Goal: Complete application form

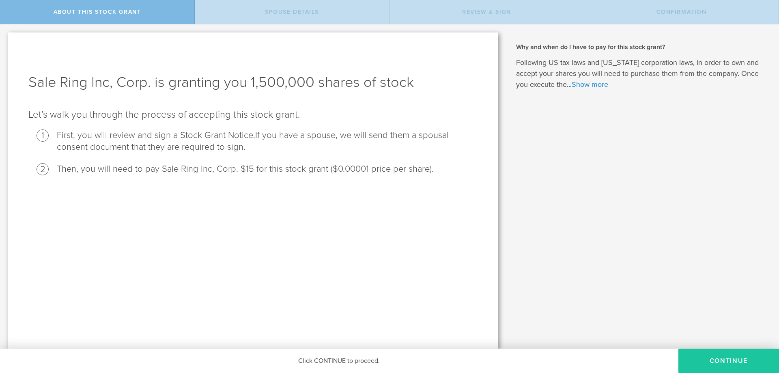
click at [748, 358] on button "CONTINUE" at bounding box center [729, 361] width 101 height 24
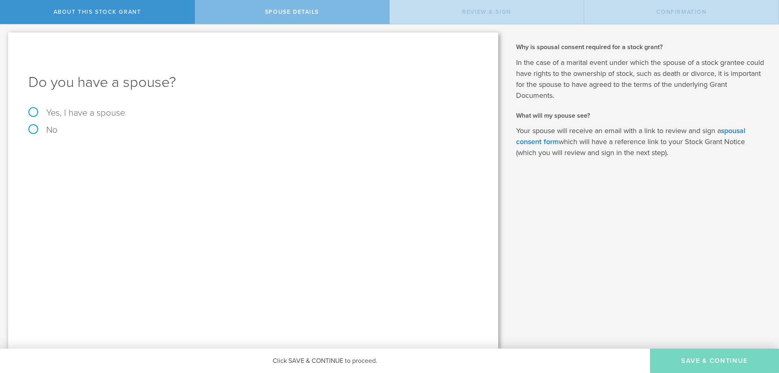
click at [35, 108] on label "Yes, I have a spouse" at bounding box center [253, 112] width 450 height 9
click at [5, 37] on input "Yes, I have a spouse" at bounding box center [2, 30] width 5 height 13
radio input "true"
click at [175, 177] on input "text" at bounding box center [281, 179] width 385 height 12
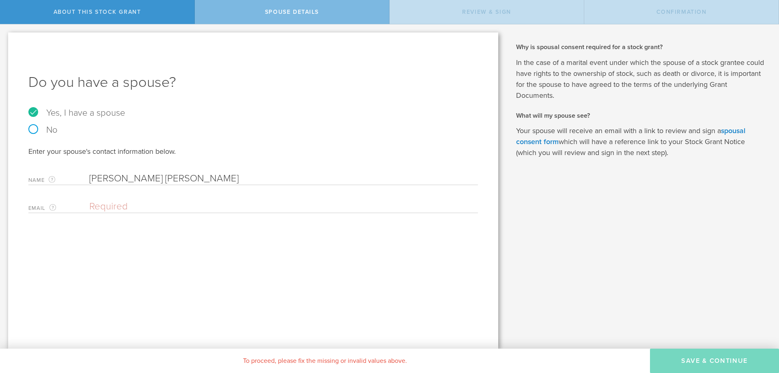
type input "[PERSON_NAME] [PERSON_NAME]"
click at [222, 171] on div "Name The first and last name of your spouse. [PERSON_NAME] [PERSON_NAME] Clear" at bounding box center [253, 176] width 450 height 17
click at [221, 178] on input "[PERSON_NAME] [PERSON_NAME]" at bounding box center [281, 179] width 385 height 12
drag, startPoint x: 110, startPoint y: 185, endPoint x: 134, endPoint y: 207, distance: 33.3
click at [112, 187] on div "Enter your spouse's contact information below. Name The first and last name of …" at bounding box center [253, 180] width 450 height 67
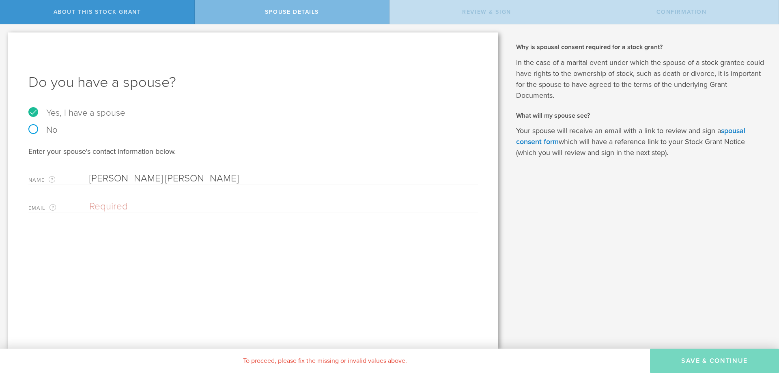
click at [138, 210] on input "email" at bounding box center [281, 207] width 385 height 12
type input "k"
paste input "[EMAIL_ADDRESS][DOMAIN_NAME]"
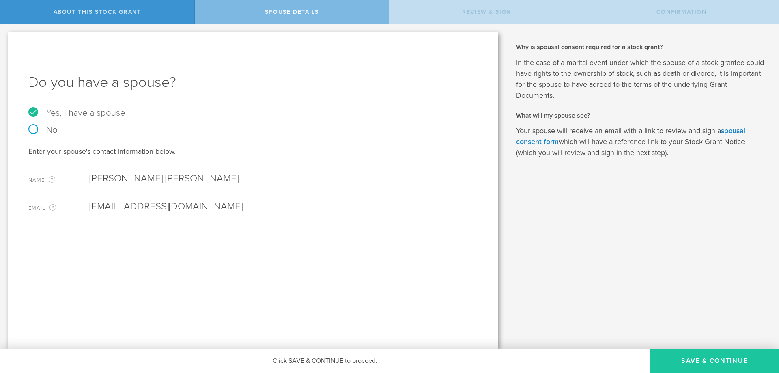
type input "[EMAIL_ADDRESS][DOMAIN_NAME]"
click at [725, 354] on button "Save & Continue" at bounding box center [714, 361] width 129 height 24
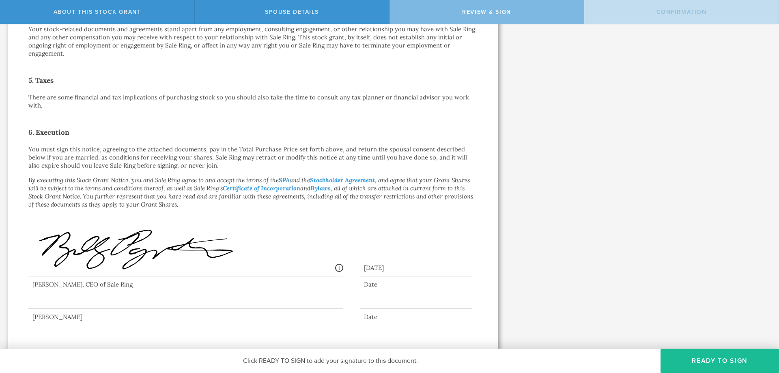
scroll to position [377, 0]
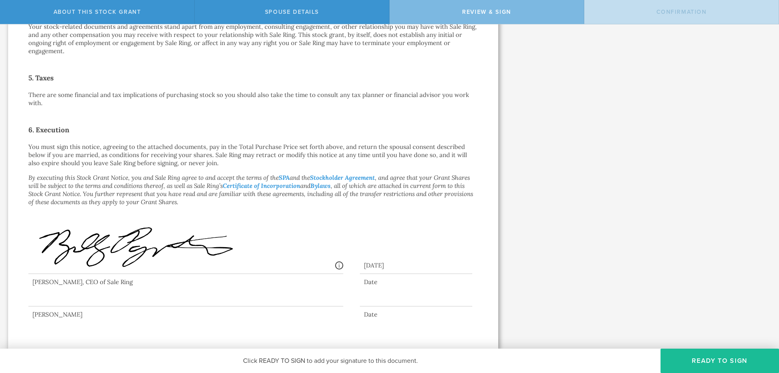
click at [63, 289] on div at bounding box center [185, 290] width 315 height 32
drag, startPoint x: 63, startPoint y: 293, endPoint x: 73, endPoint y: 287, distance: 10.9
click at [63, 293] on div at bounding box center [185, 290] width 315 height 32
click at [725, 361] on button "Ready to Sign" at bounding box center [720, 361] width 119 height 24
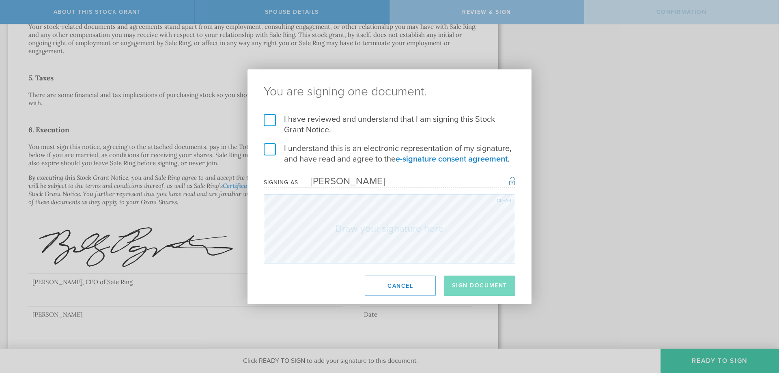
click at [273, 118] on label "I have reviewed and understand that I am signing this Stock Grant Notice." at bounding box center [390, 124] width 252 height 21
click at [0, 0] on input "I have reviewed and understand that I am signing this Stock Grant Notice." at bounding box center [0, 0] width 0 height 0
click at [274, 145] on label "I understand this is an electronic representation of my signature, and have rea…" at bounding box center [390, 153] width 252 height 21
click at [0, 0] on input "I understand this is an electronic representation of my signature, and have rea…" at bounding box center [0, 0] width 0 height 0
click at [309, 169] on form "I have reviewed and understand that I am signing this Stock Grant Notice. I und…" at bounding box center [390, 188] width 252 height 149
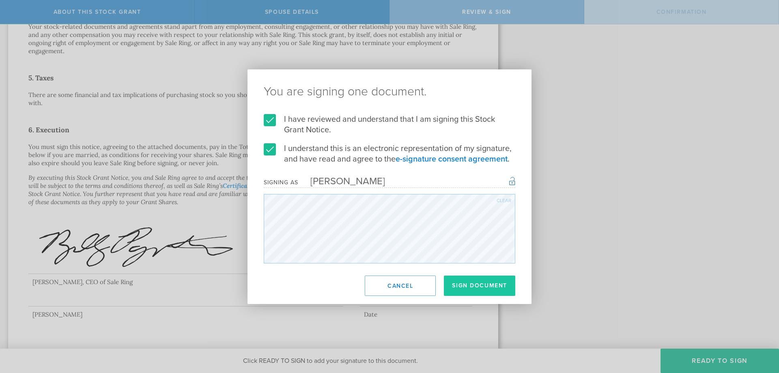
click at [457, 284] on button "Sign Document" at bounding box center [479, 286] width 71 height 20
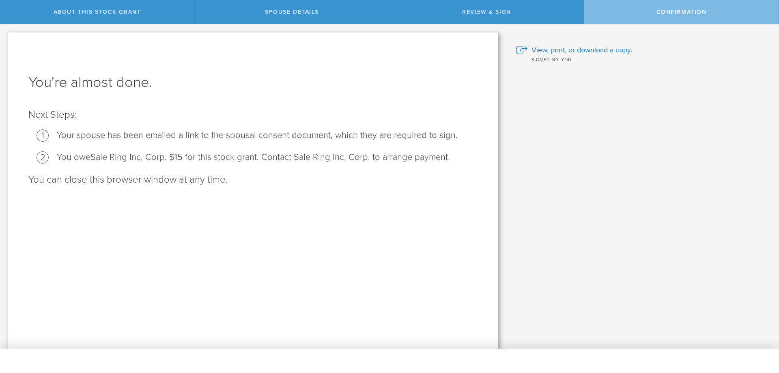
scroll to position [0, 0]
click at [562, 50] on span "View, print, or download a copy." at bounding box center [582, 50] width 101 height 11
click at [640, 21] on div "Confirmation" at bounding box center [681, 12] width 195 height 24
click at [651, 10] on div "Confirmation" at bounding box center [681, 12] width 195 height 24
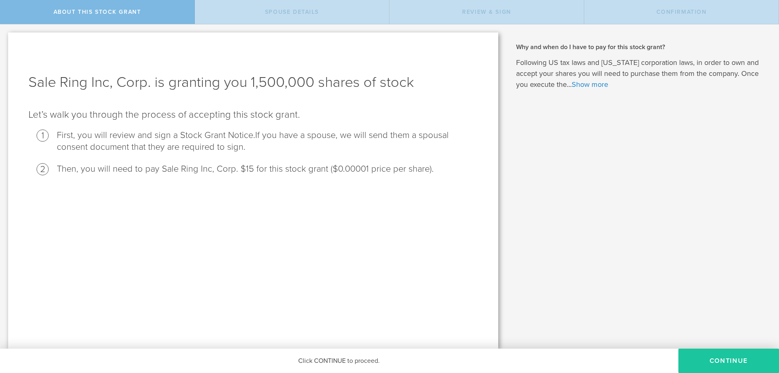
click at [716, 359] on button "CONTINUE" at bounding box center [729, 361] width 101 height 24
